Goal: Task Accomplishment & Management: Manage account settings

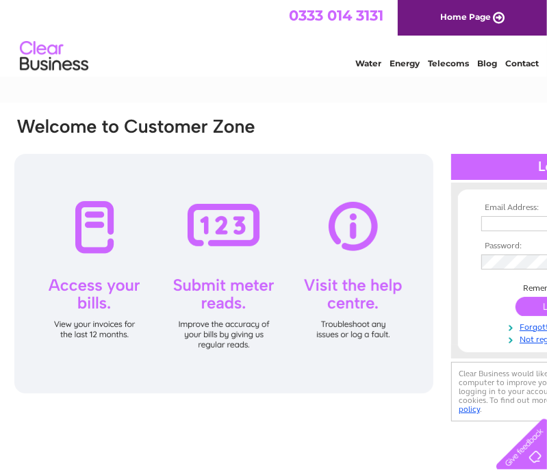
type input "[EMAIL_ADDRESS][DOMAIN_NAME]"
click at [535, 307] on input "submit" at bounding box center [557, 306] width 84 height 19
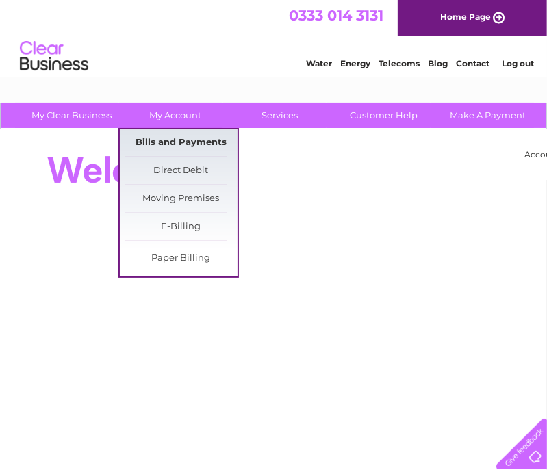
click at [169, 145] on link "Bills and Payments" at bounding box center [181, 142] width 113 height 27
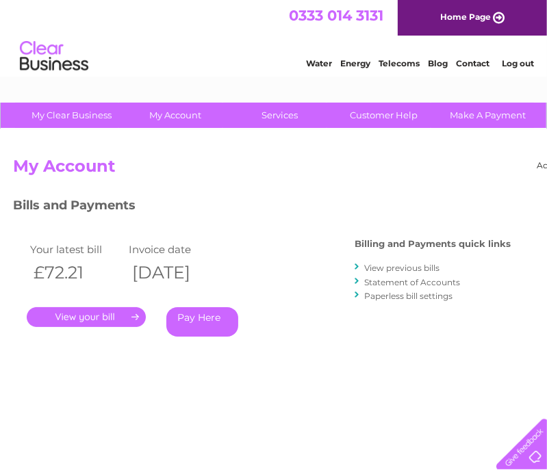
click at [100, 317] on link "." at bounding box center [86, 317] width 119 height 20
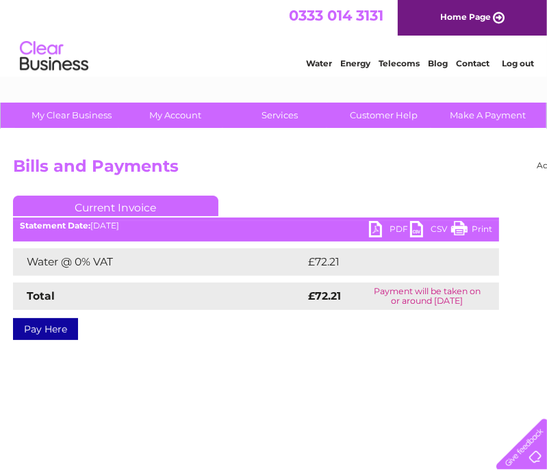
click at [378, 228] on link "PDF" at bounding box center [389, 231] width 41 height 20
